Goal: Check status: Check status

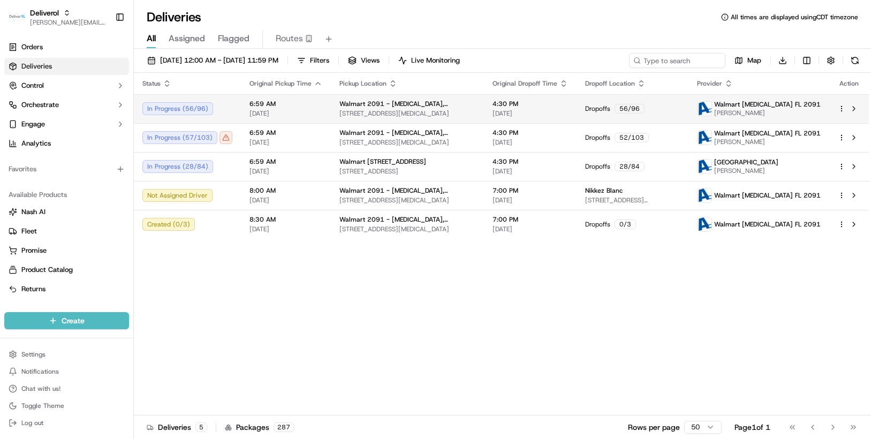
click at [842, 110] on html "Deliverol [PERSON_NAME][EMAIL_ADDRESS][PERSON_NAME][DOMAIN_NAME] Toggle Sidebar…" at bounding box center [435, 219] width 871 height 439
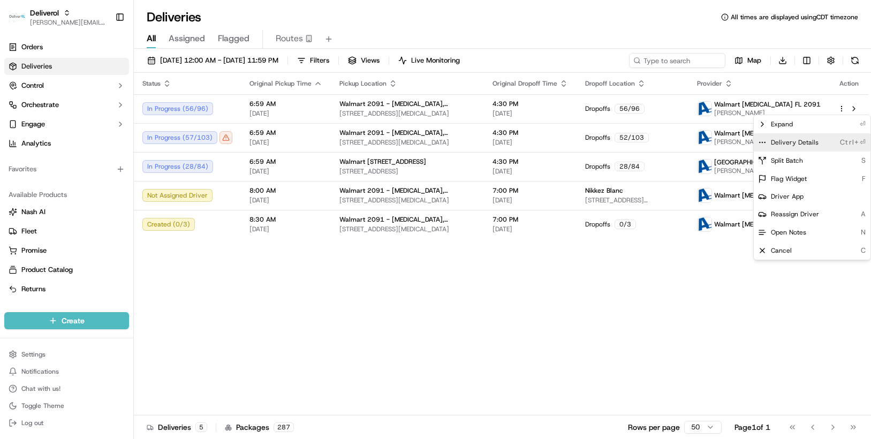
click at [818, 139] on div "Delivery Details Ctrl+⏎" at bounding box center [811, 142] width 117 height 18
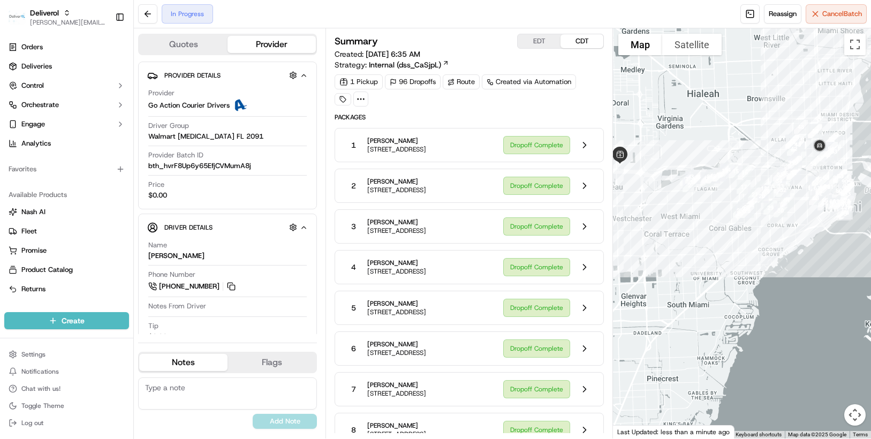
drag, startPoint x: 724, startPoint y: 276, endPoint x: 676, endPoint y: 227, distance: 68.5
click at [676, 227] on div at bounding box center [742, 233] width 258 height 410
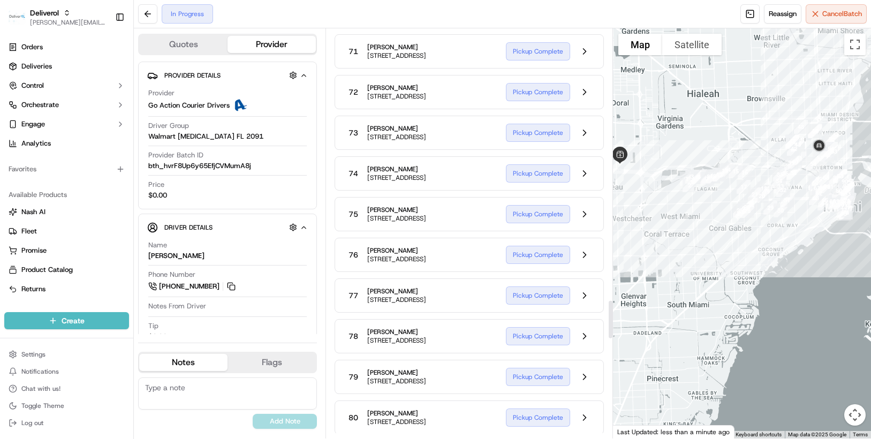
scroll to position [2908, 0]
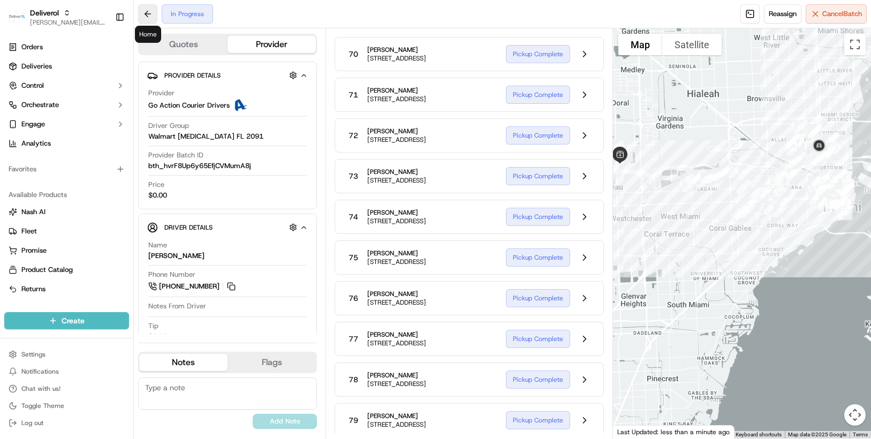
click at [144, 12] on button at bounding box center [147, 13] width 19 height 19
